Goal: Task Accomplishment & Management: Complete application form

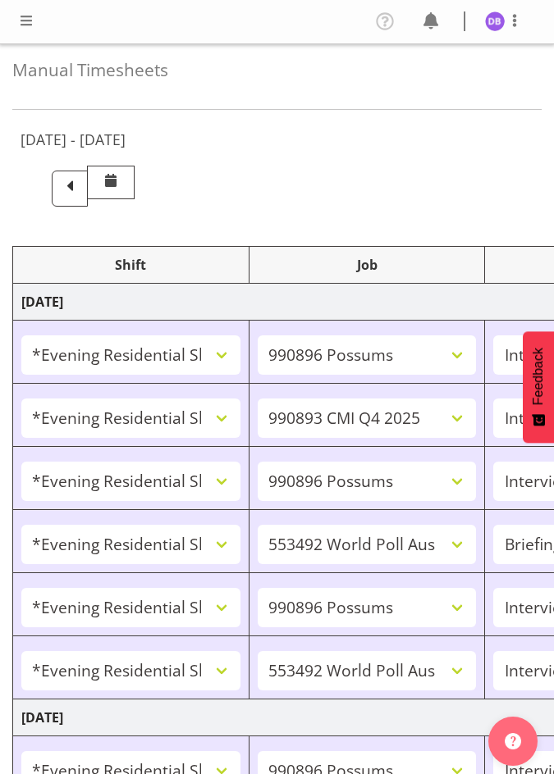
select select "48116"
select select "10633"
select select "47"
select select "48116"
select select "10575"
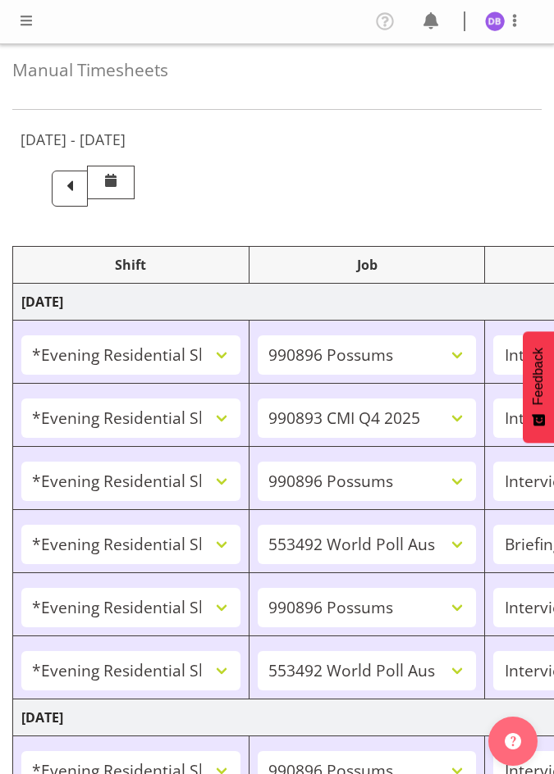
select select "47"
select select "48116"
select select "10633"
select select "47"
select select "48116"
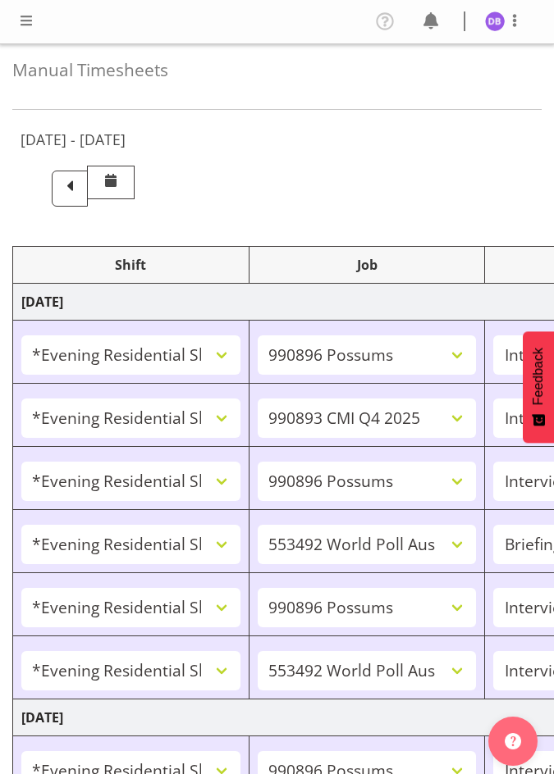
select select "10499"
select select "48116"
select select "10633"
select select "47"
select select "48116"
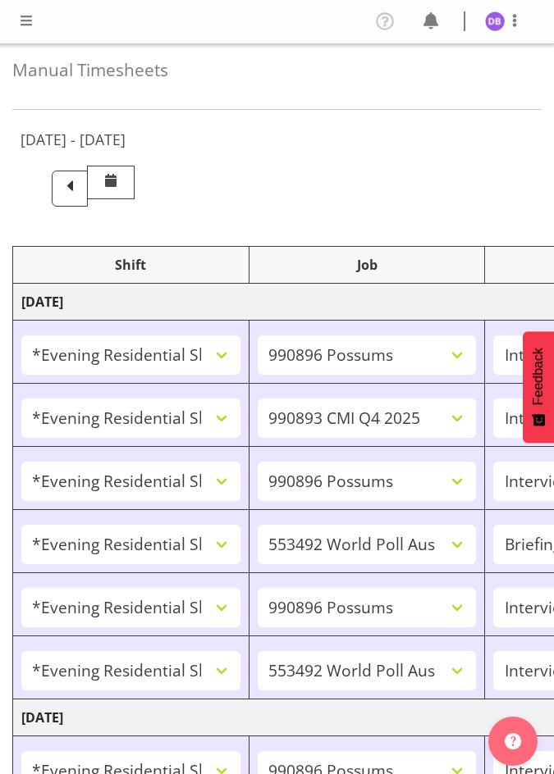
select select "10499"
select select "47"
select select "48116"
select select "10633"
select select "47"
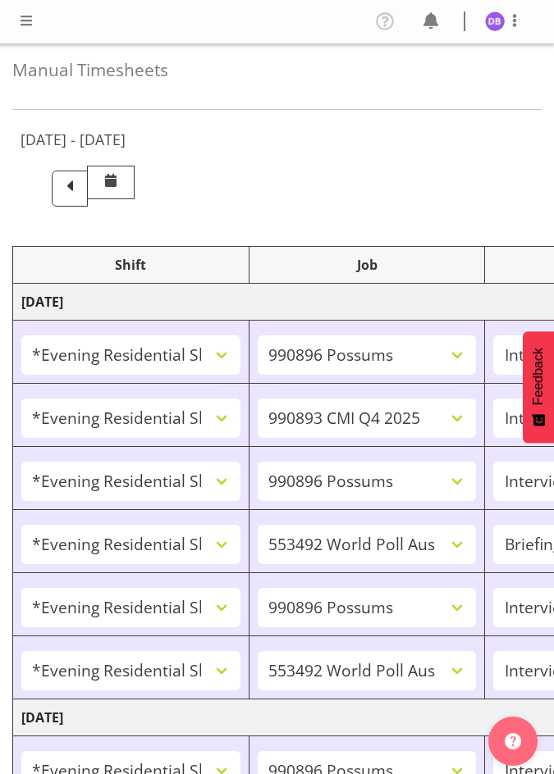
select select "48116"
select select "10499"
select select "47"
select select "48116"
select select "10730"
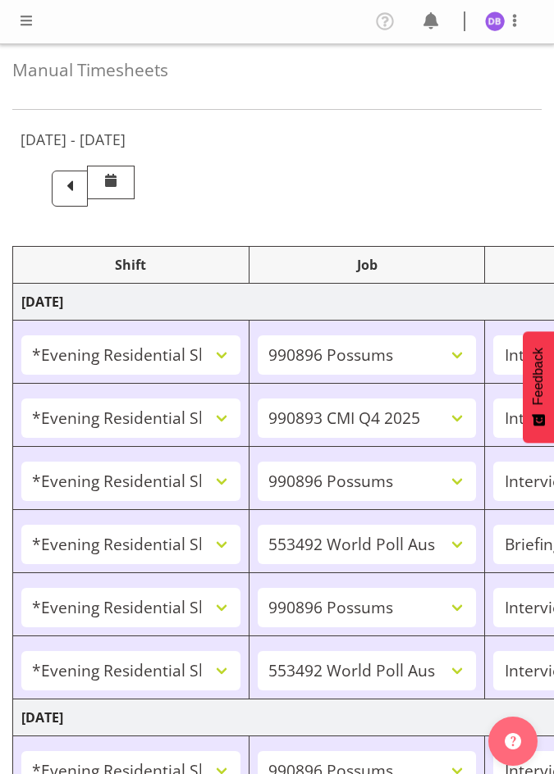
select select "47"
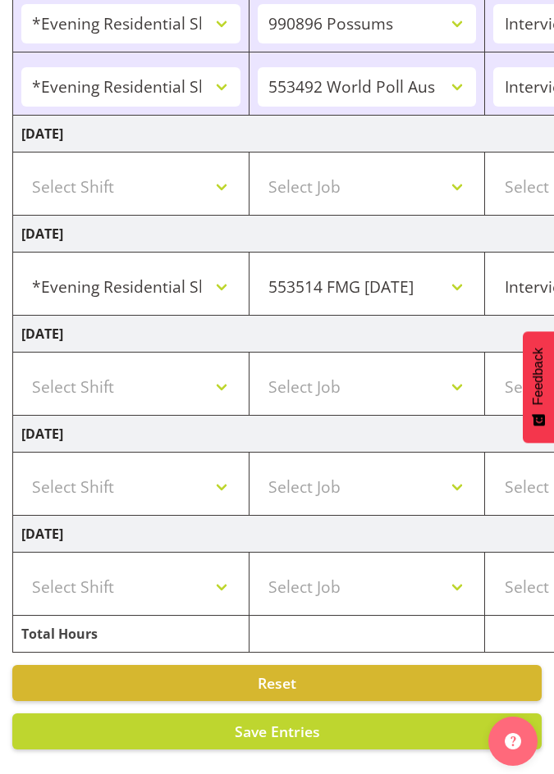
scroll to position [0, 358]
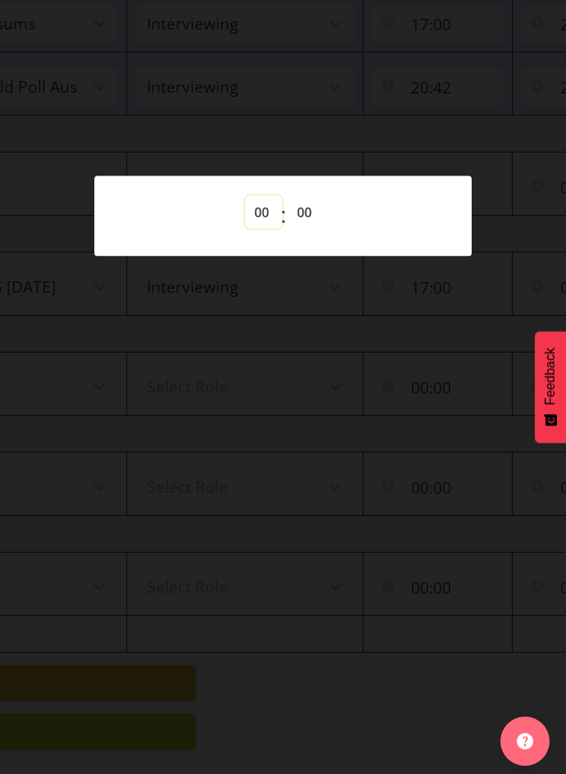
click at [258, 208] on select "00 01 02 03 04 05 06 07 08 09 10 11 12 13 14 15 16 17 18 19 20 21 22 23" at bounding box center [263, 212] width 37 height 33
select select "20"
click at [245, 196] on select "00 01 02 03 04 05 06 07 08 09 10 11 12 13 14 15 16 17 18 19 20 21 22 23" at bounding box center [263, 212] width 37 height 33
type input "20:00"
click at [514, 63] on div at bounding box center [283, 387] width 566 height 774
